Goal: Task Accomplishment & Management: Use online tool/utility

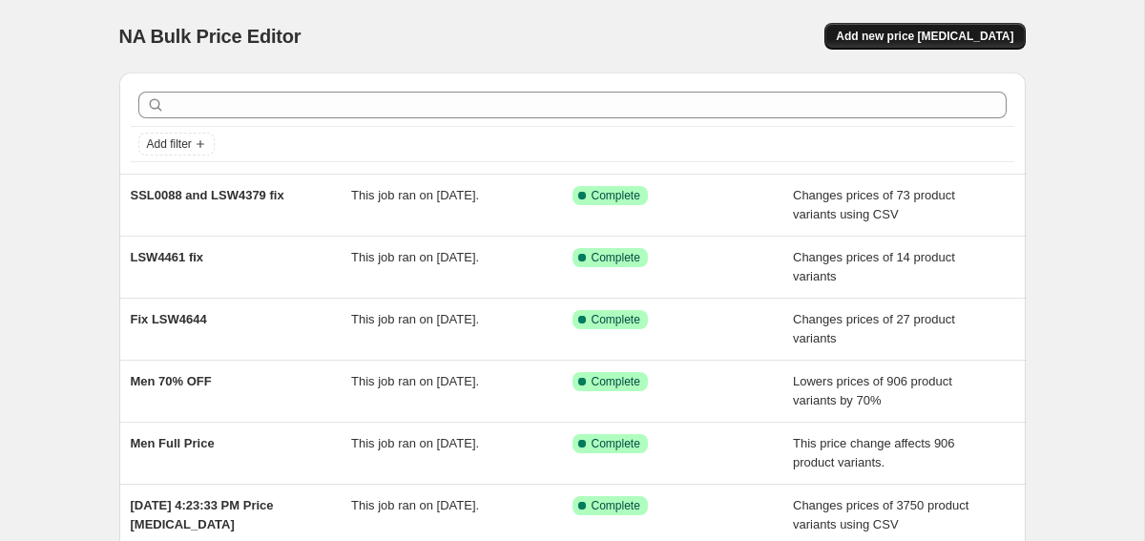
click at [885, 34] on span "Add new price [MEDICAL_DATA]" at bounding box center [924, 36] width 177 height 15
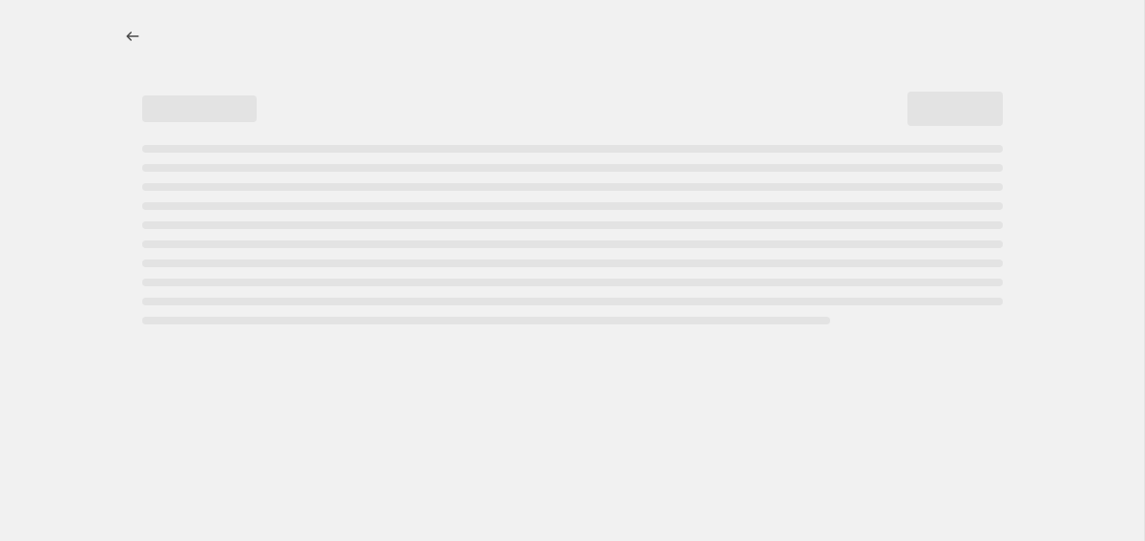
select select "percentage"
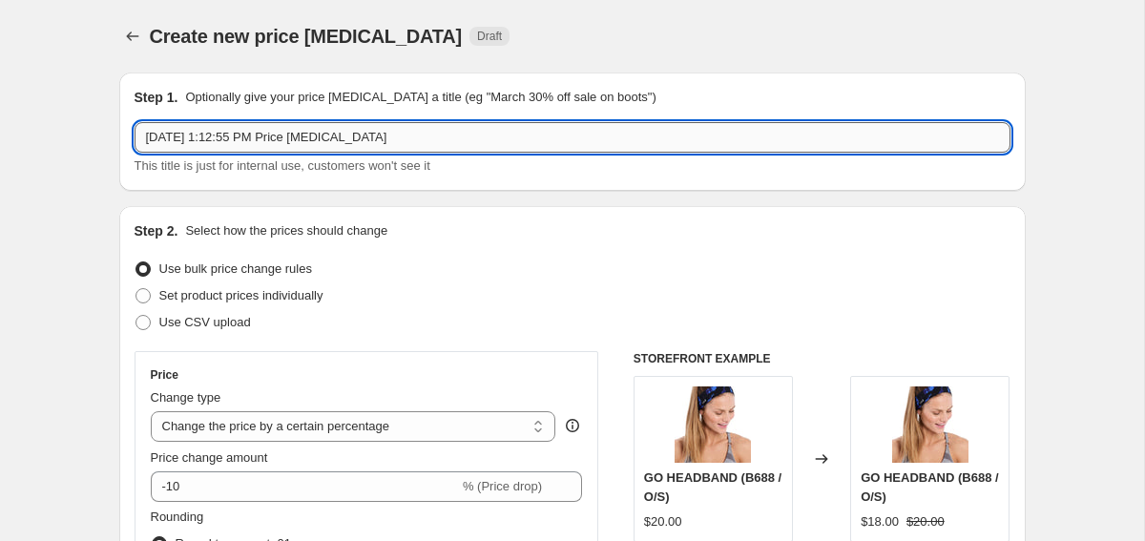
click at [261, 133] on input "[DATE] 1:12:55 PM Price [MEDICAL_DATA]" at bounding box center [573, 137] width 876 height 31
paste input "LUW0885"
type input "LUW0885 fix"
click at [272, 291] on span "Set product prices individually" at bounding box center [241, 295] width 164 height 14
click at [136, 289] on input "Set product prices individually" at bounding box center [135, 288] width 1 height 1
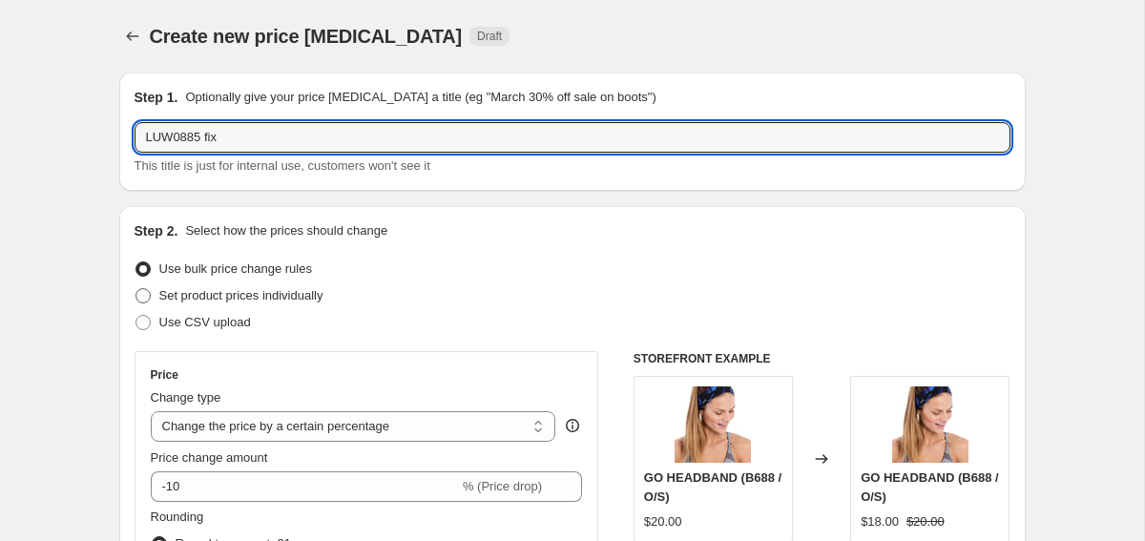
radio input "true"
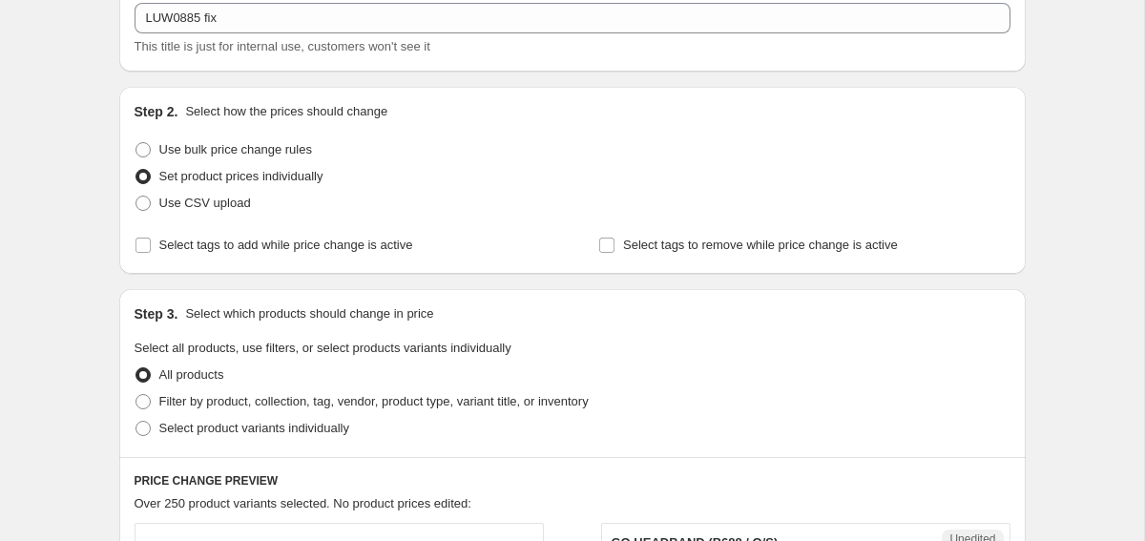
scroll to position [134, 0]
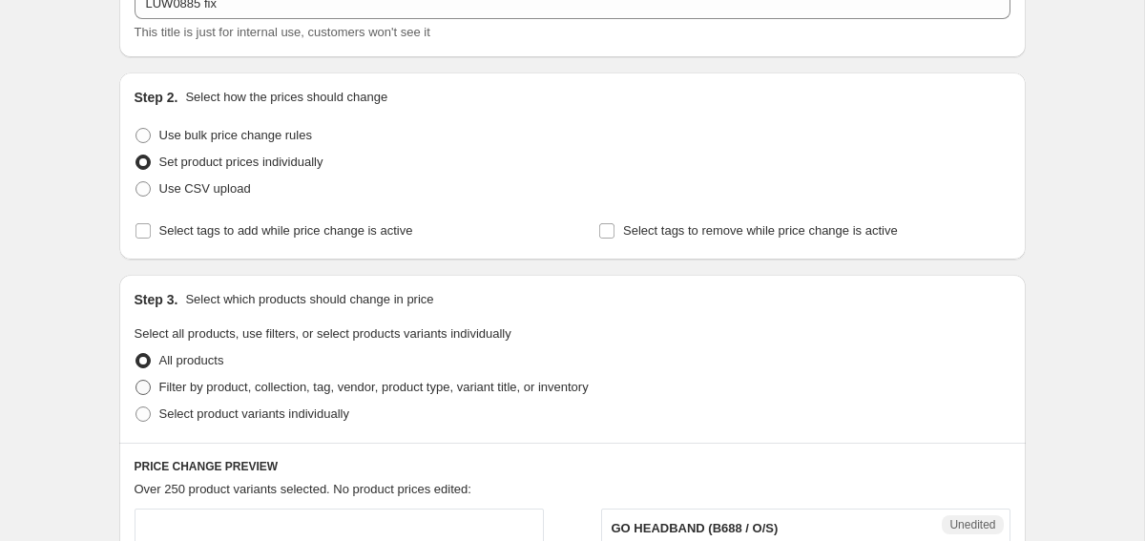
click at [329, 382] on span "Filter by product, collection, tag, vendor, product type, variant title, or inv…" at bounding box center [373, 387] width 429 height 14
click at [136, 381] on input "Filter by product, collection, tag, vendor, product type, variant title, or inv…" at bounding box center [135, 380] width 1 height 1
radio input "true"
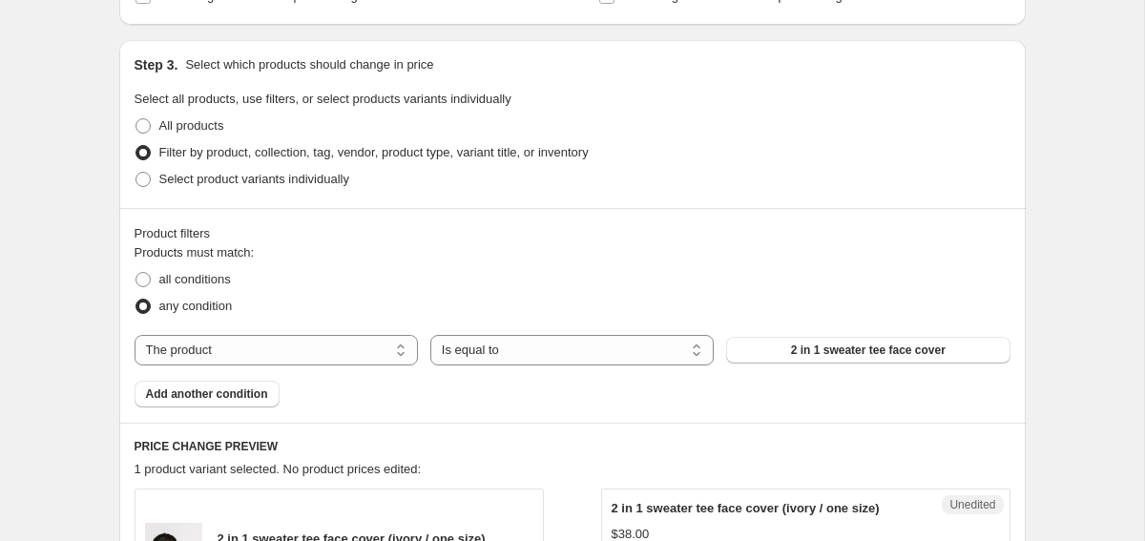
scroll to position [371, 0]
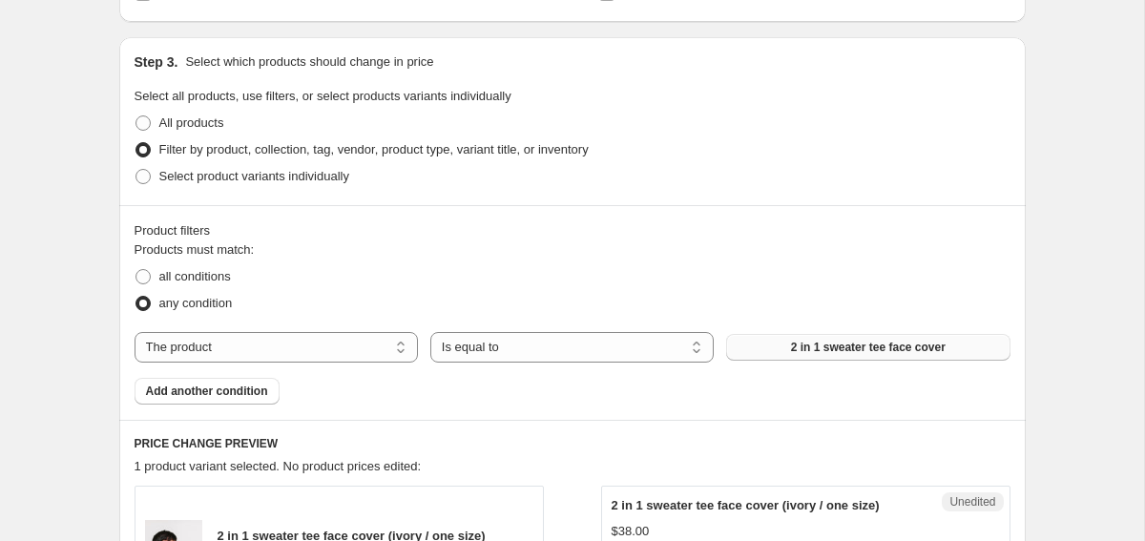
click at [831, 348] on span "2 in 1 sweater tee face cover" at bounding box center [868, 347] width 155 height 15
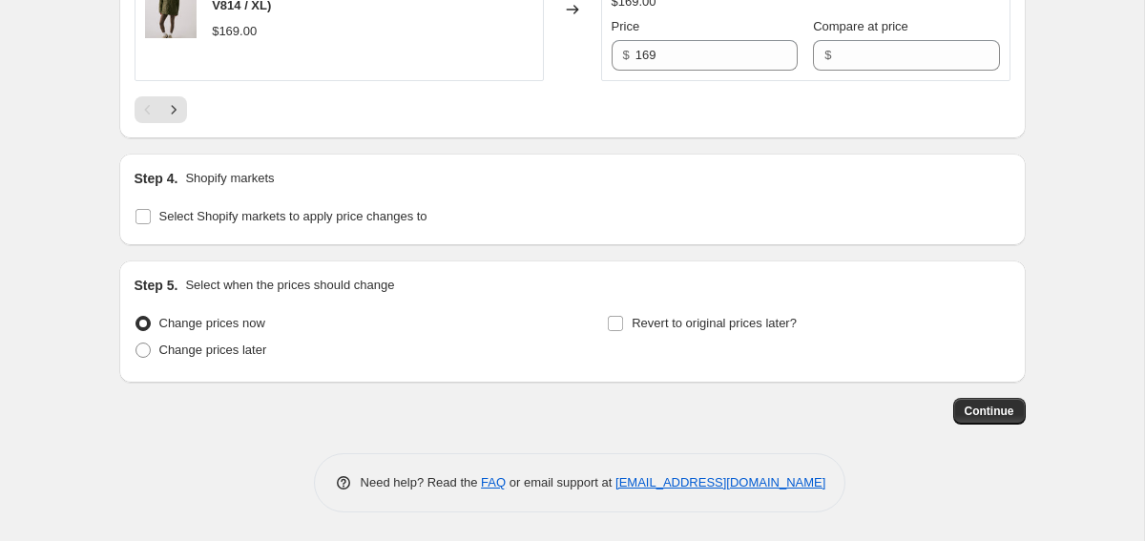
scroll to position [3574, 0]
click at [182, 119] on icon "Next" at bounding box center [173, 109] width 19 height 19
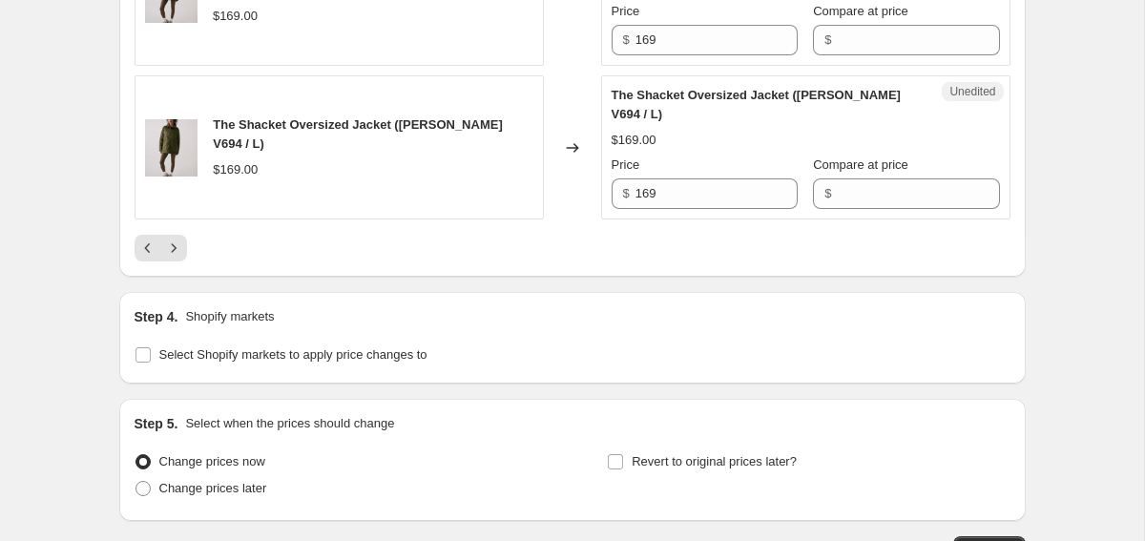
scroll to position [3572, 0]
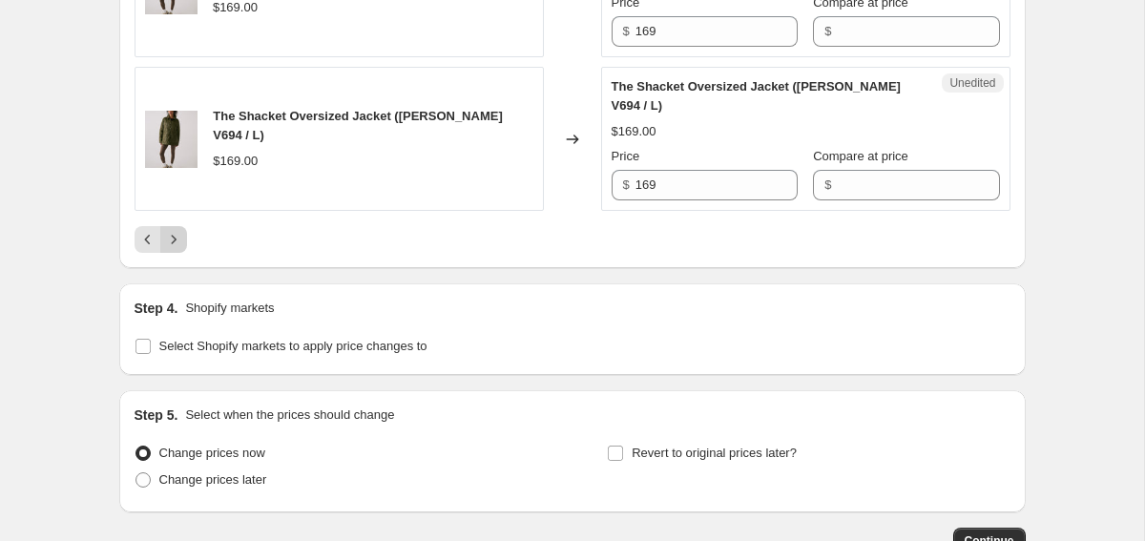
click at [176, 249] on icon "Next" at bounding box center [173, 239] width 19 height 19
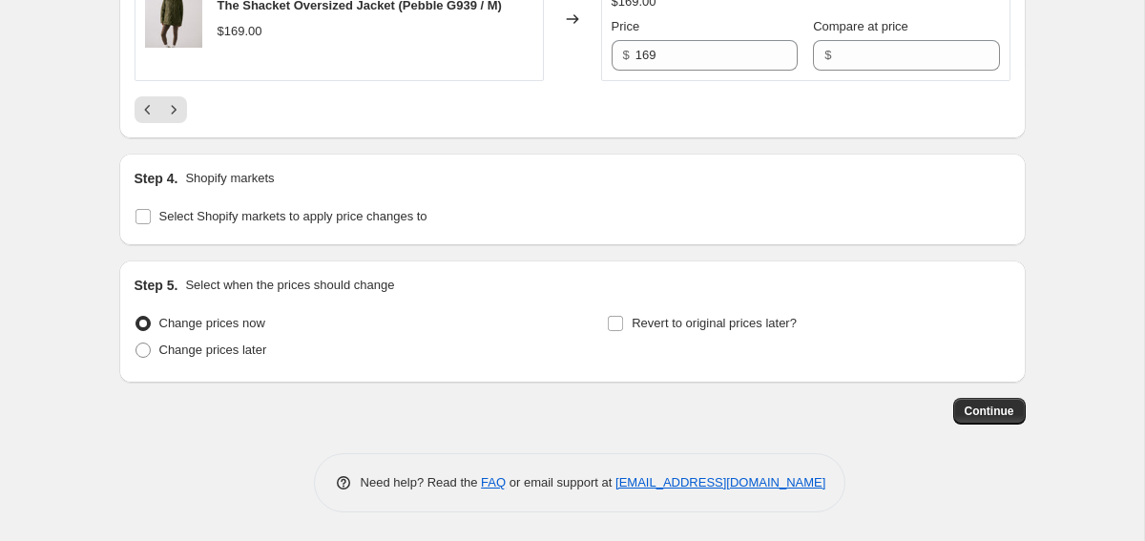
scroll to position [3768, 0]
click at [177, 123] on button "Next" at bounding box center [173, 109] width 27 height 27
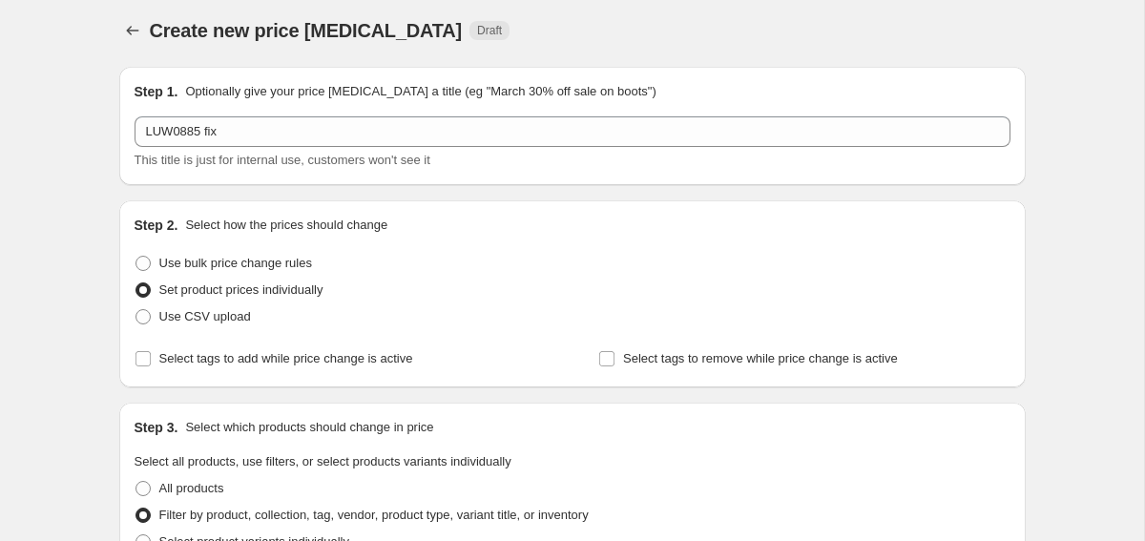
scroll to position [0, 0]
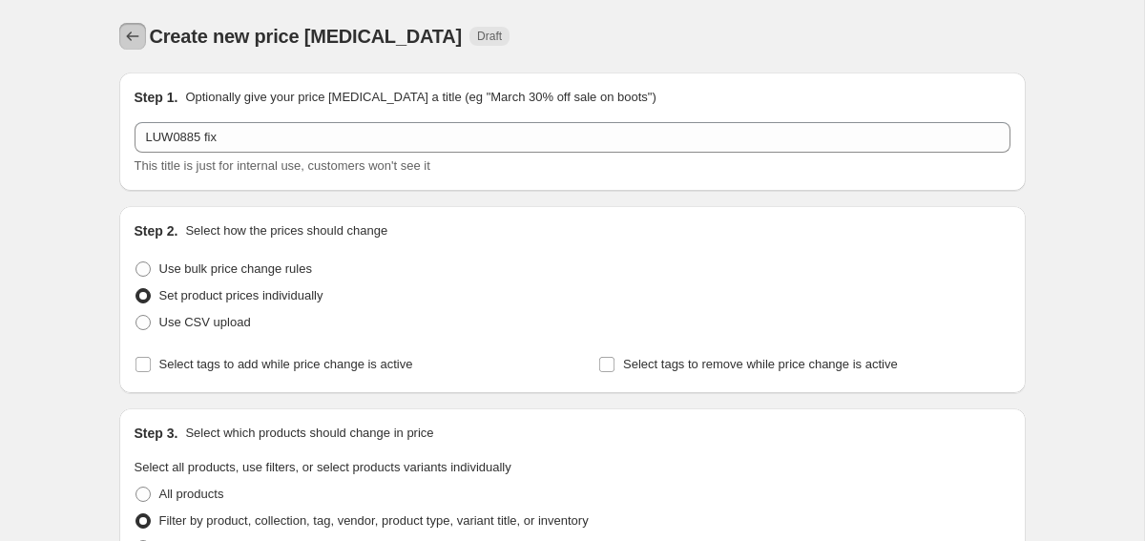
click at [126, 45] on icon "Price change jobs" at bounding box center [132, 36] width 19 height 19
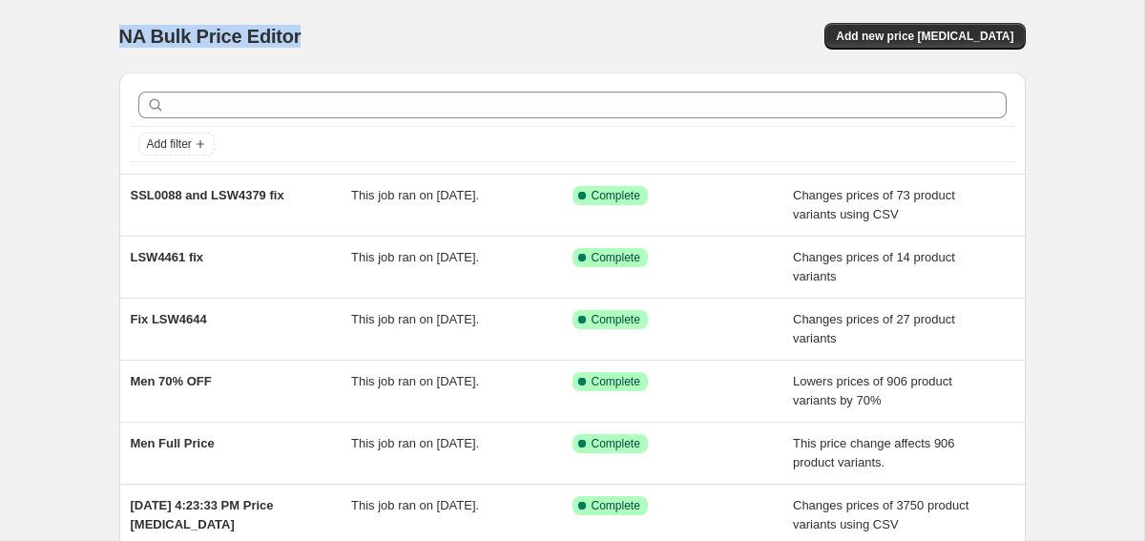
drag, startPoint x: 124, startPoint y: 36, endPoint x: 294, endPoint y: 34, distance: 169.9
click at [295, 35] on div "NA Bulk Price Editor" at bounding box center [337, 36] width 436 height 27
click at [302, 38] on div "NA Bulk Price Editor" at bounding box center [337, 36] width 436 height 27
drag, startPoint x: 298, startPoint y: 38, endPoint x: 122, endPoint y: 38, distance: 175.6
click at [122, 38] on div "NA Bulk Price Editor" at bounding box center [337, 36] width 436 height 27
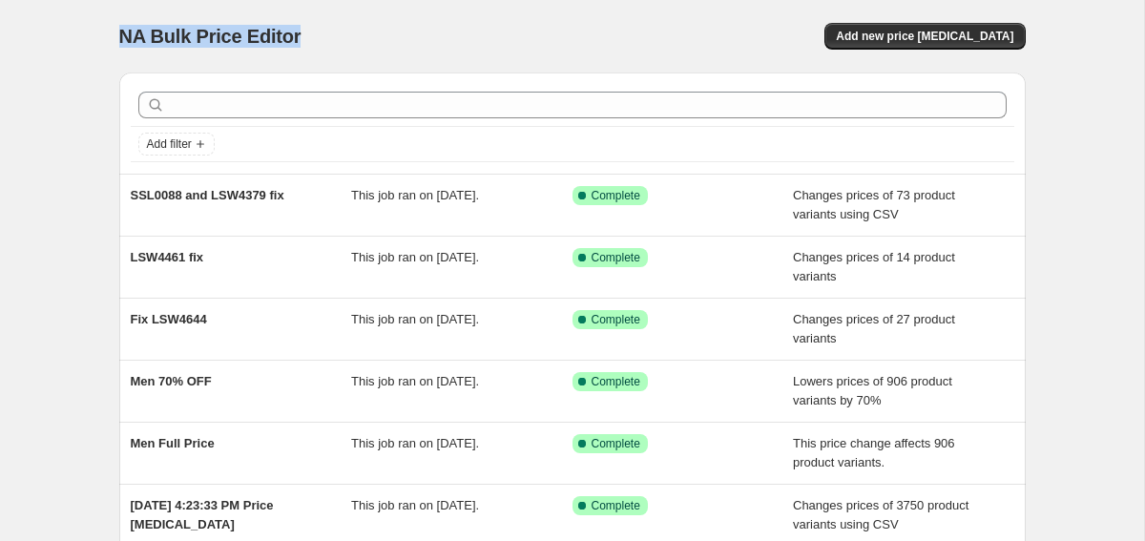
click at [122, 38] on span "NA Bulk Price Editor" at bounding box center [210, 36] width 182 height 21
drag, startPoint x: 120, startPoint y: 35, endPoint x: 297, endPoint y: 37, distance: 176.5
click at [297, 37] on div "NA Bulk Price Editor" at bounding box center [337, 36] width 436 height 27
click at [298, 37] on div "NA Bulk Price Editor" at bounding box center [337, 36] width 436 height 27
drag, startPoint x: 294, startPoint y: 37, endPoint x: 116, endPoint y: 37, distance: 177.5
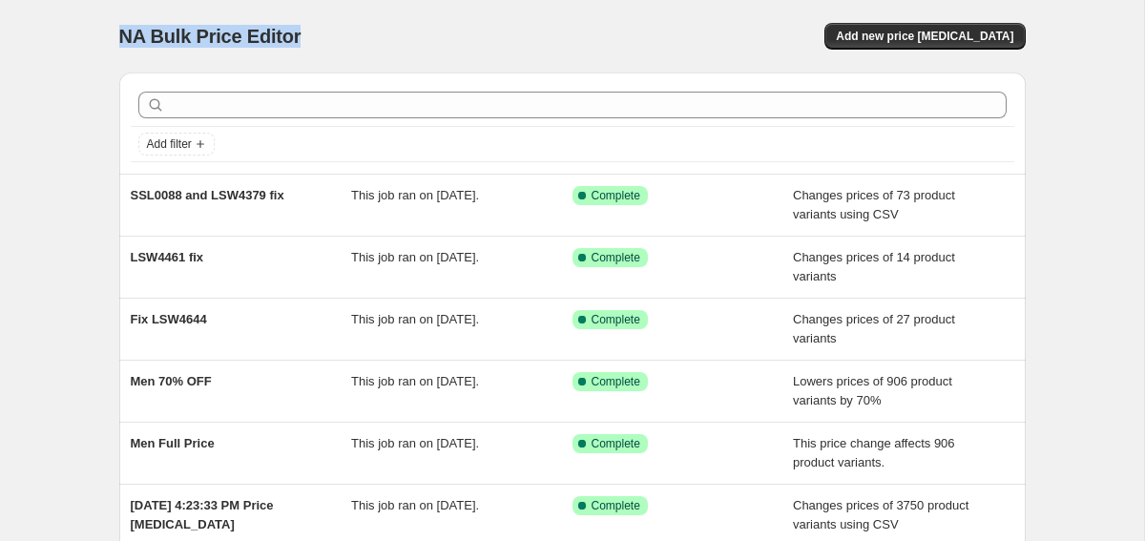
click at [116, 37] on div "NA Bulk Price Editor. This page is ready NA Bulk Price Editor Add new price [ME…" at bounding box center [572, 491] width 952 height 983
drag, startPoint x: 147, startPoint y: 32, endPoint x: 182, endPoint y: 35, distance: 35.4
click at [182, 35] on span "NA Bulk Price Editor" at bounding box center [210, 36] width 182 height 21
drag, startPoint x: 200, startPoint y: 36, endPoint x: 135, endPoint y: 39, distance: 65.9
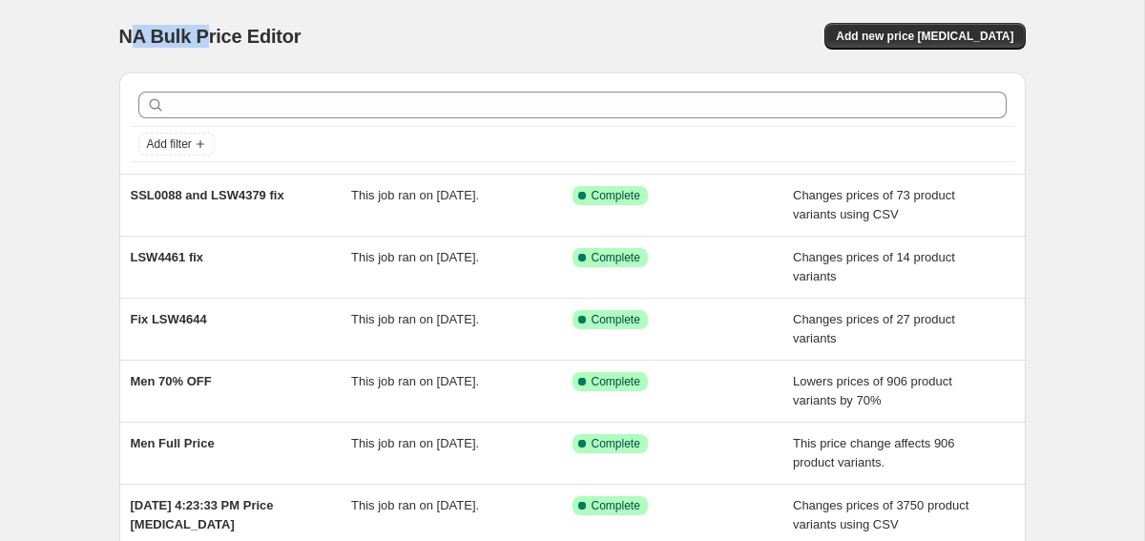
click at [135, 39] on span "NA Bulk Price Editor" at bounding box center [210, 36] width 182 height 21
drag, startPoint x: 135, startPoint y: 38, endPoint x: 282, endPoint y: 46, distance: 148.1
click at [282, 46] on span "NA Bulk Price Editor" at bounding box center [210, 36] width 182 height 21
